Goal: Task Accomplishment & Management: Manage account settings

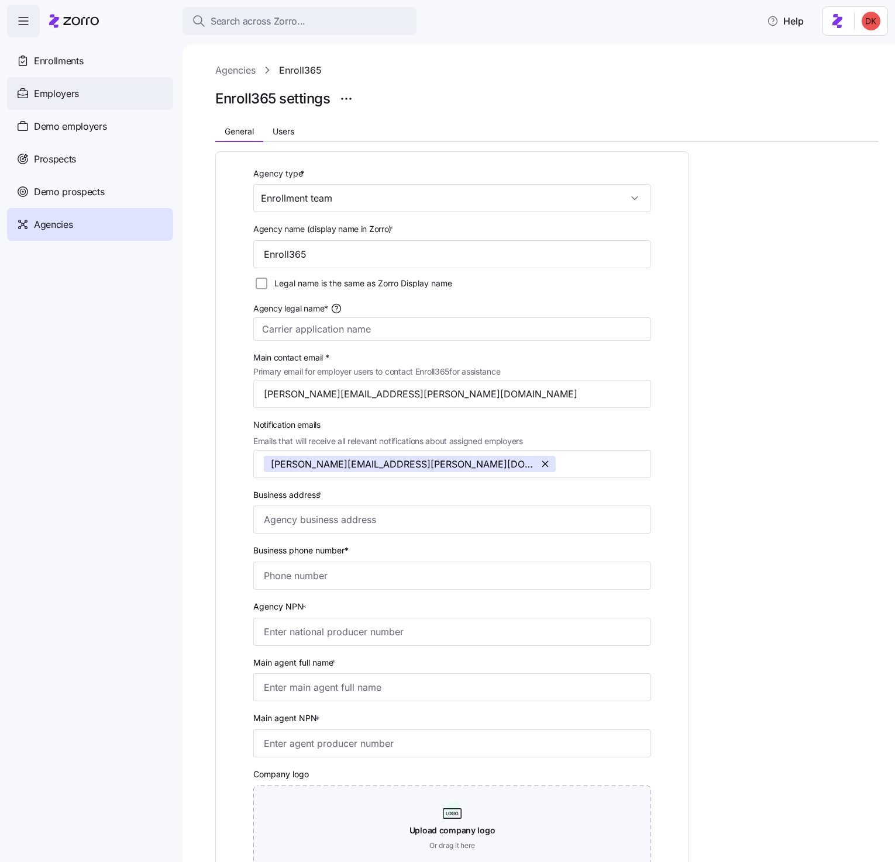
click at [102, 98] on div "Employers" at bounding box center [90, 93] width 166 height 33
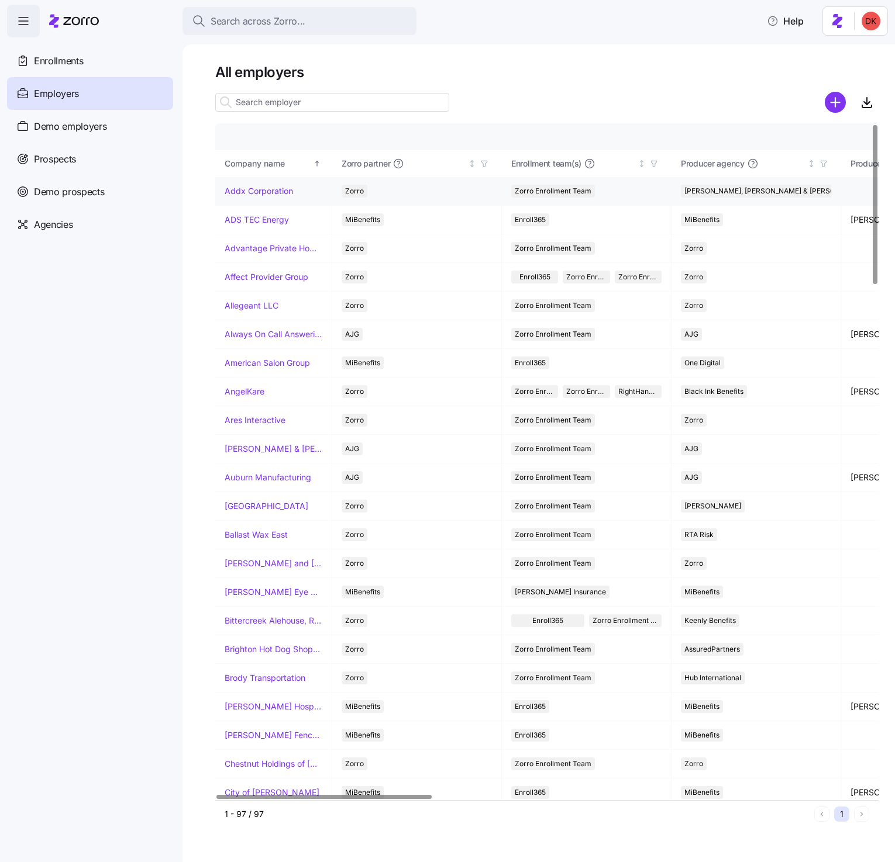
click at [241, 194] on link "Addx Corporation" at bounding box center [259, 191] width 68 height 12
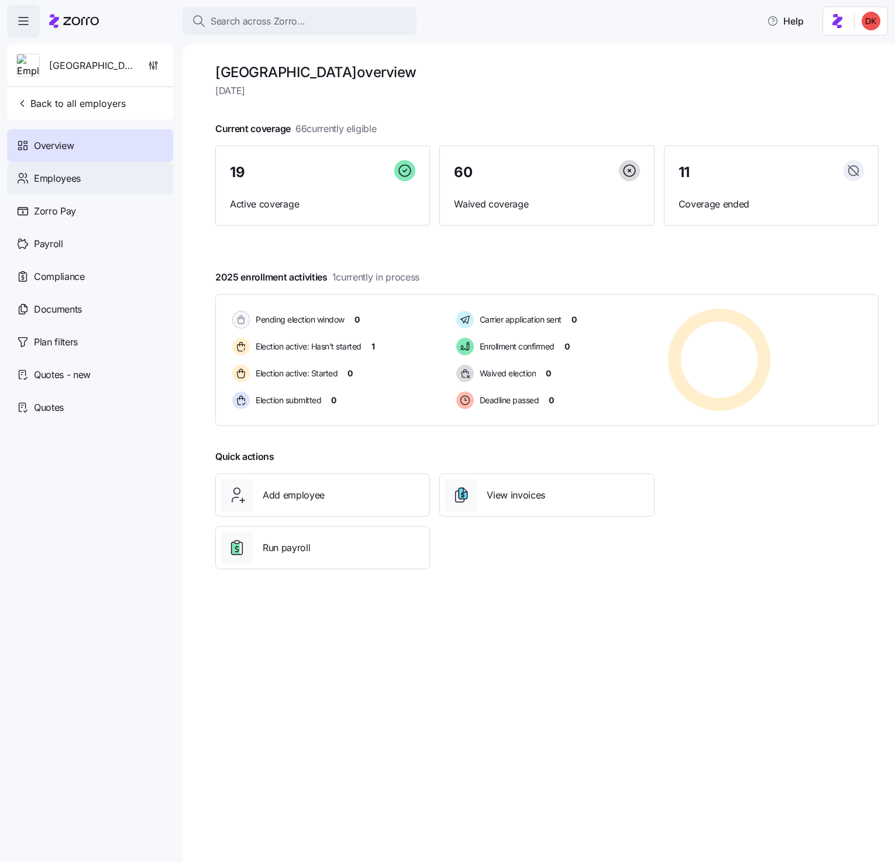
click at [118, 180] on div "Employees" at bounding box center [90, 178] width 166 height 33
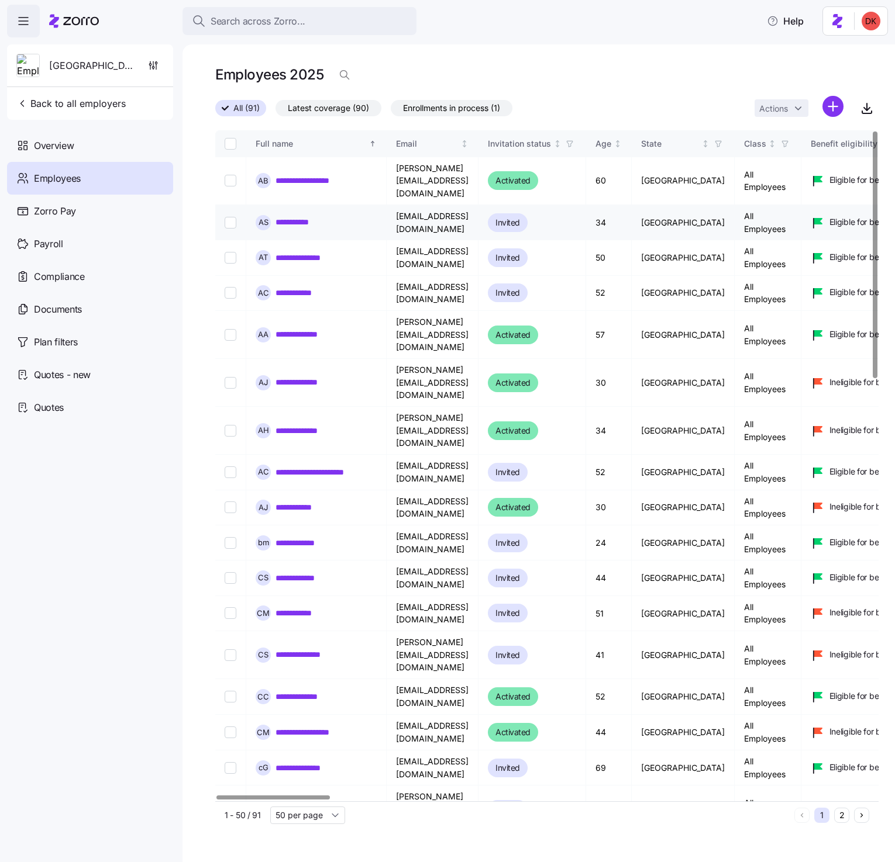
click at [291, 216] on link "**********" at bounding box center [295, 222] width 40 height 12
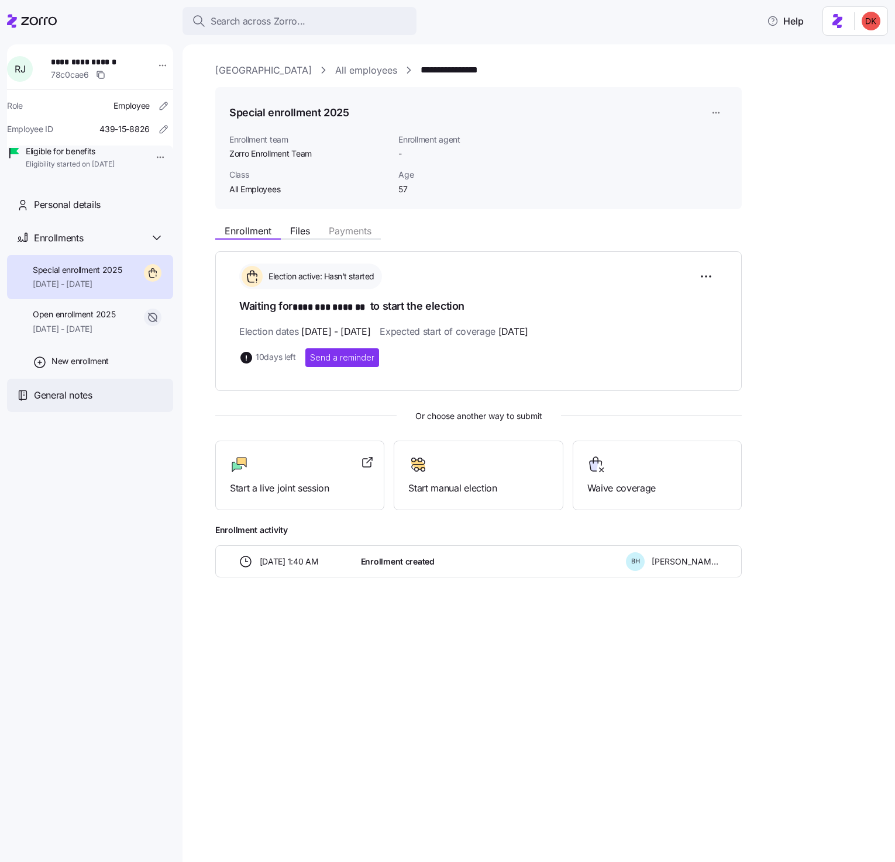
click at [105, 403] on div "General notes" at bounding box center [99, 395] width 130 height 15
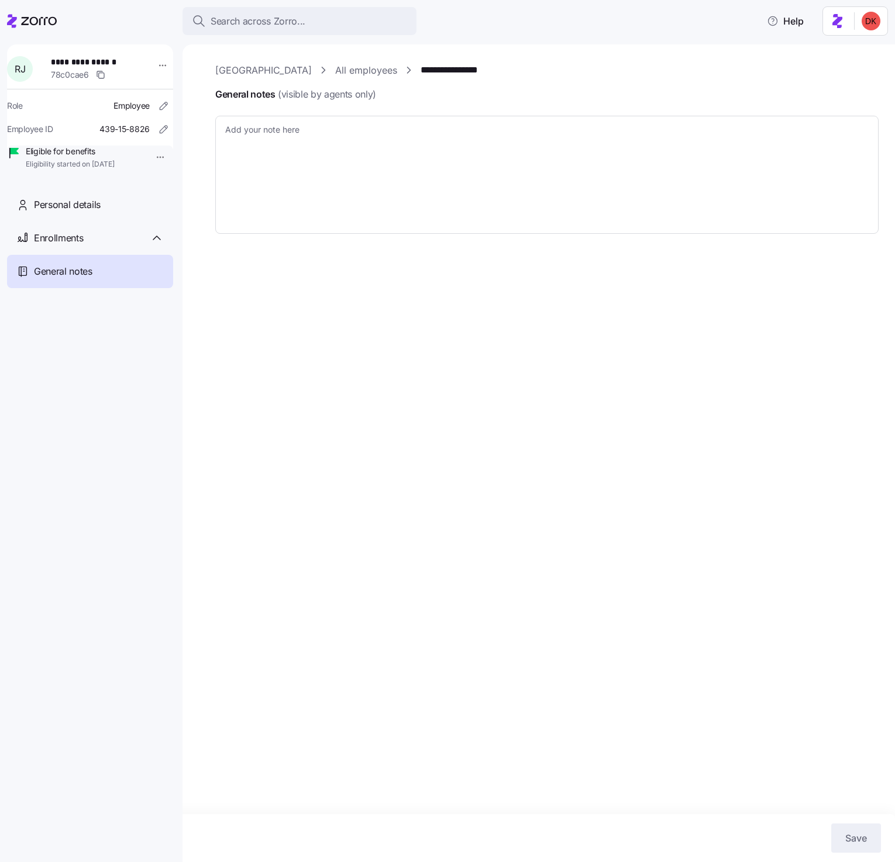
type textarea "x"
type textarea "Enrollment from 1/1/25 with BCBS TX was cancelled due to market place insurance…"
type textarea "x"
